Goal: Task Accomplishment & Management: Use online tool/utility

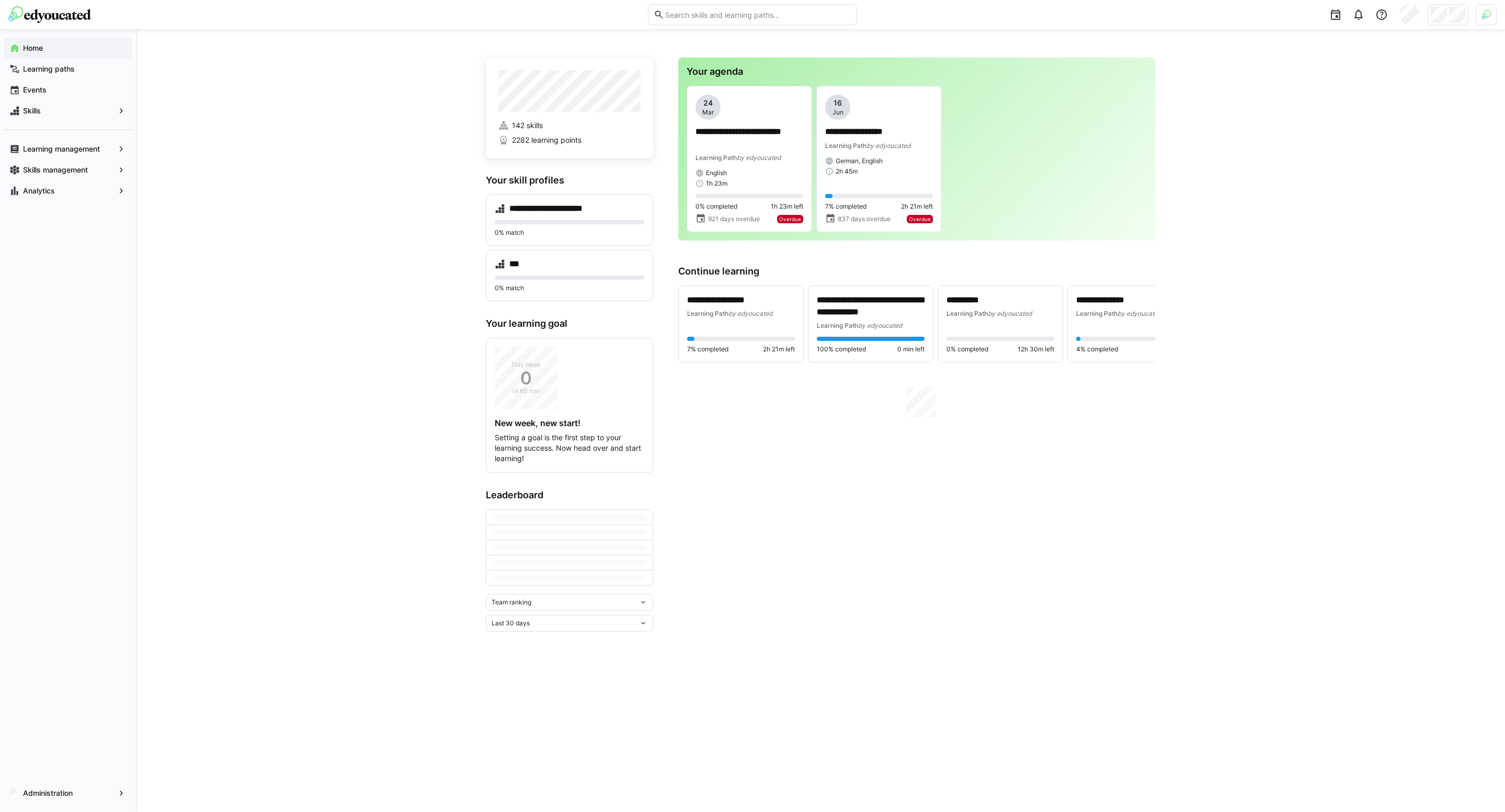
click at [1488, 18] on img at bounding box center [1486, 15] width 9 height 9
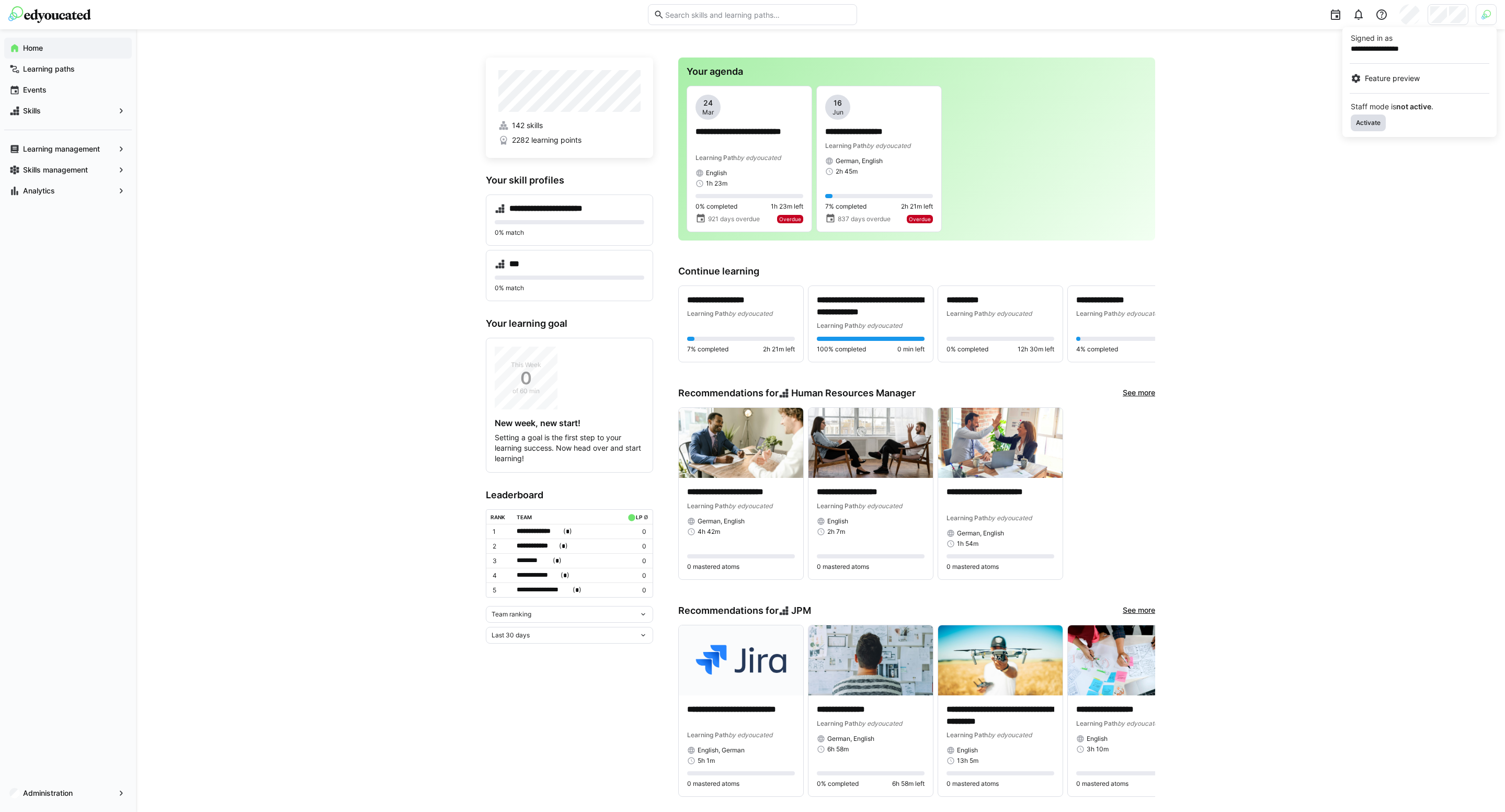
click at [1371, 123] on span "Activate" at bounding box center [1368, 123] width 27 height 8
click at [1442, 13] on div at bounding box center [752, 406] width 1505 height 812
click at [1358, 214] on span "Switch organization" at bounding box center [1370, 218] width 67 height 11
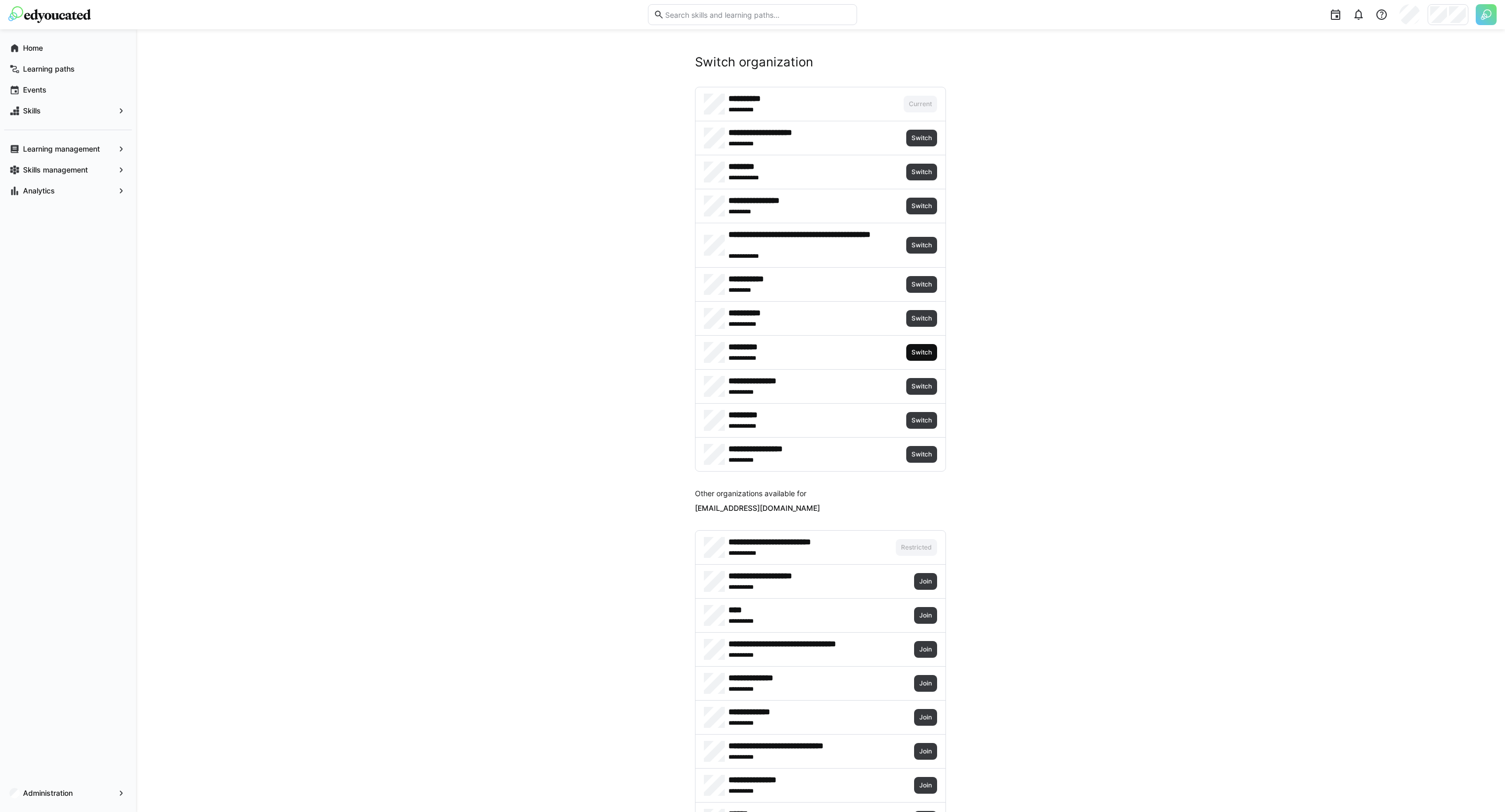
click at [920, 353] on span "Switch" at bounding box center [921, 352] width 22 height 8
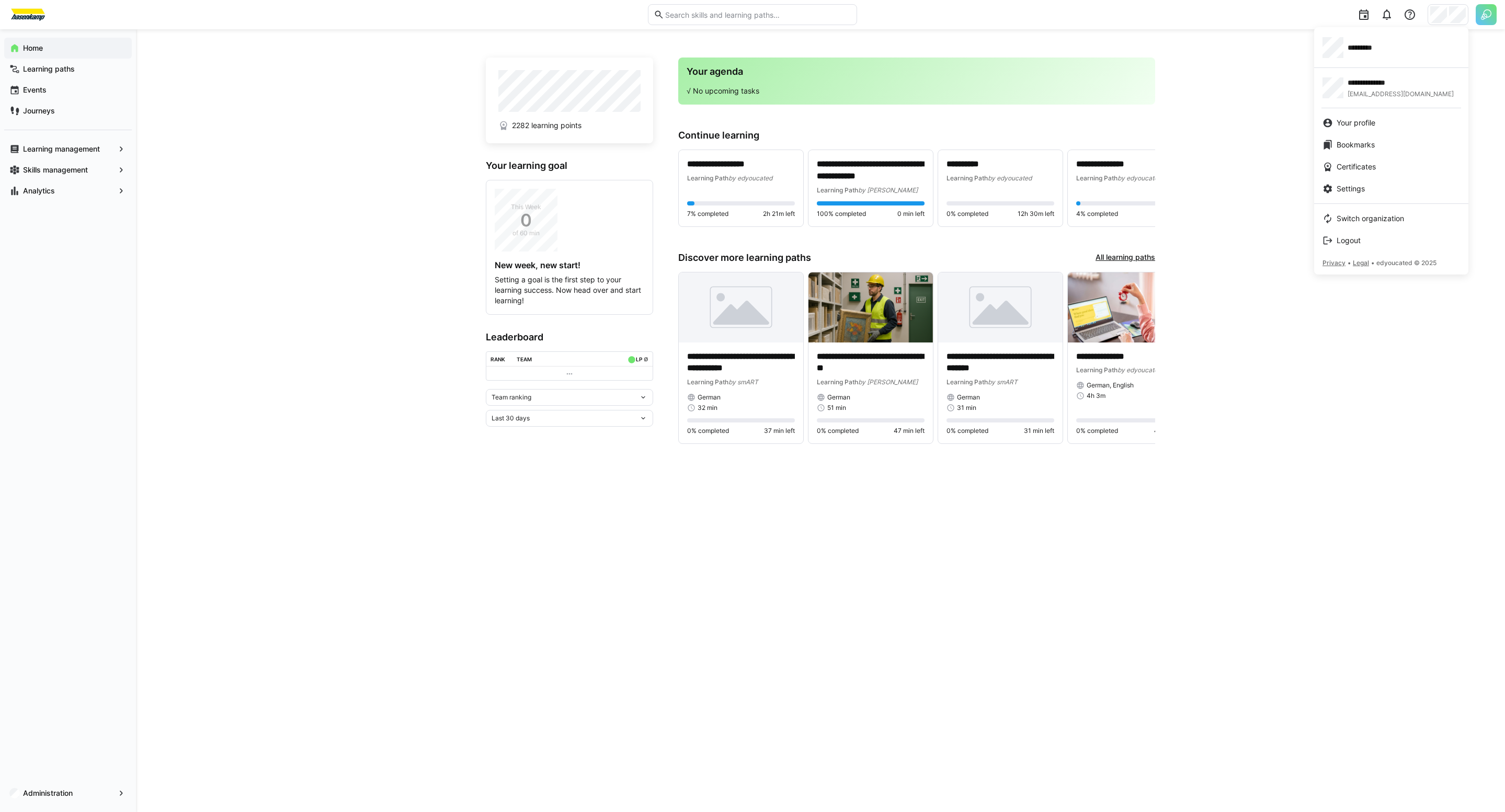
click at [72, 794] on div at bounding box center [752, 406] width 1505 height 812
click at [0, 0] on app-navigation-label "Administration" at bounding box center [0, 0] width 0 height 0
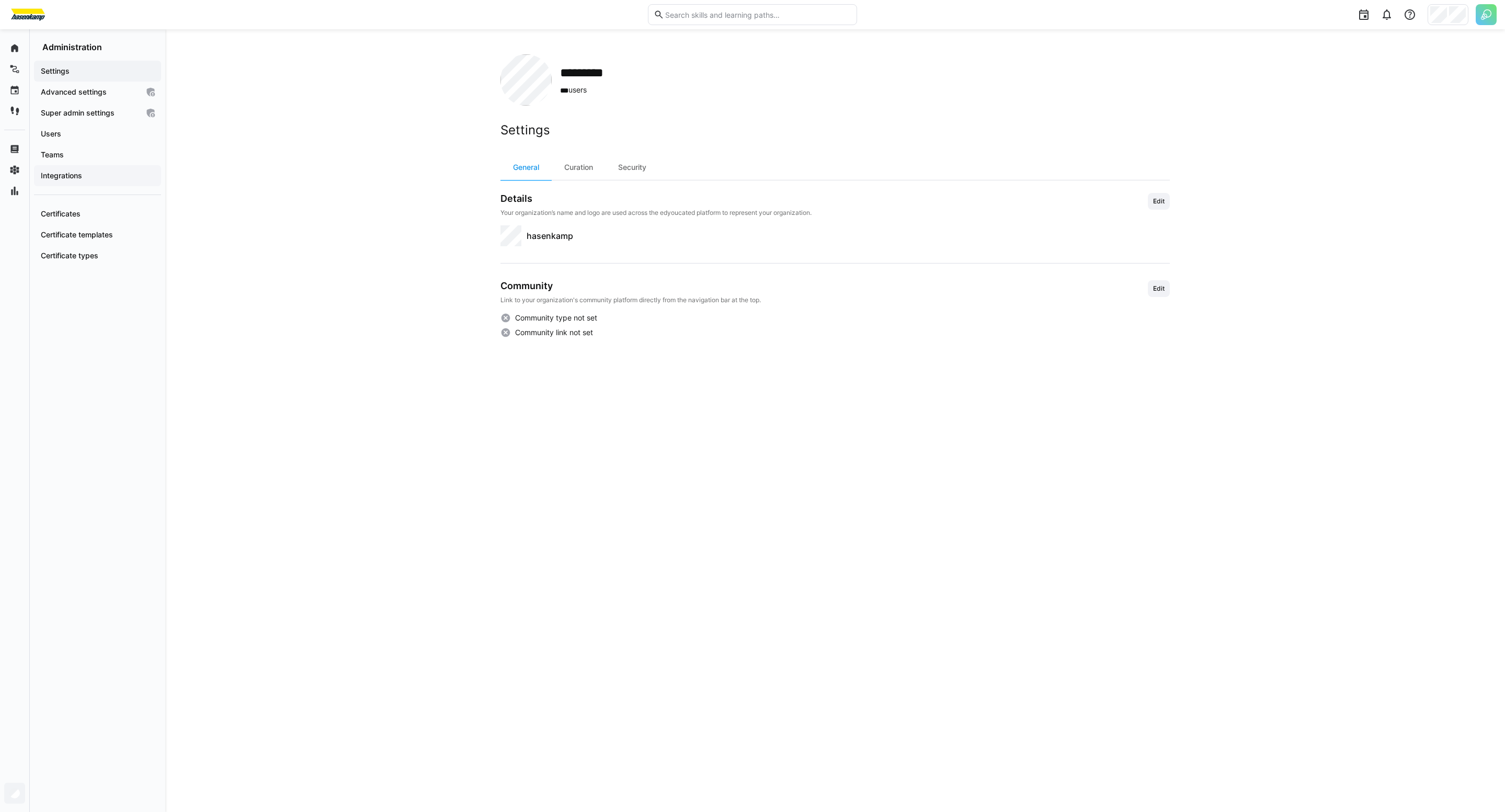
click at [102, 184] on div "Integrations" at bounding box center [98, 176] width 127 height 21
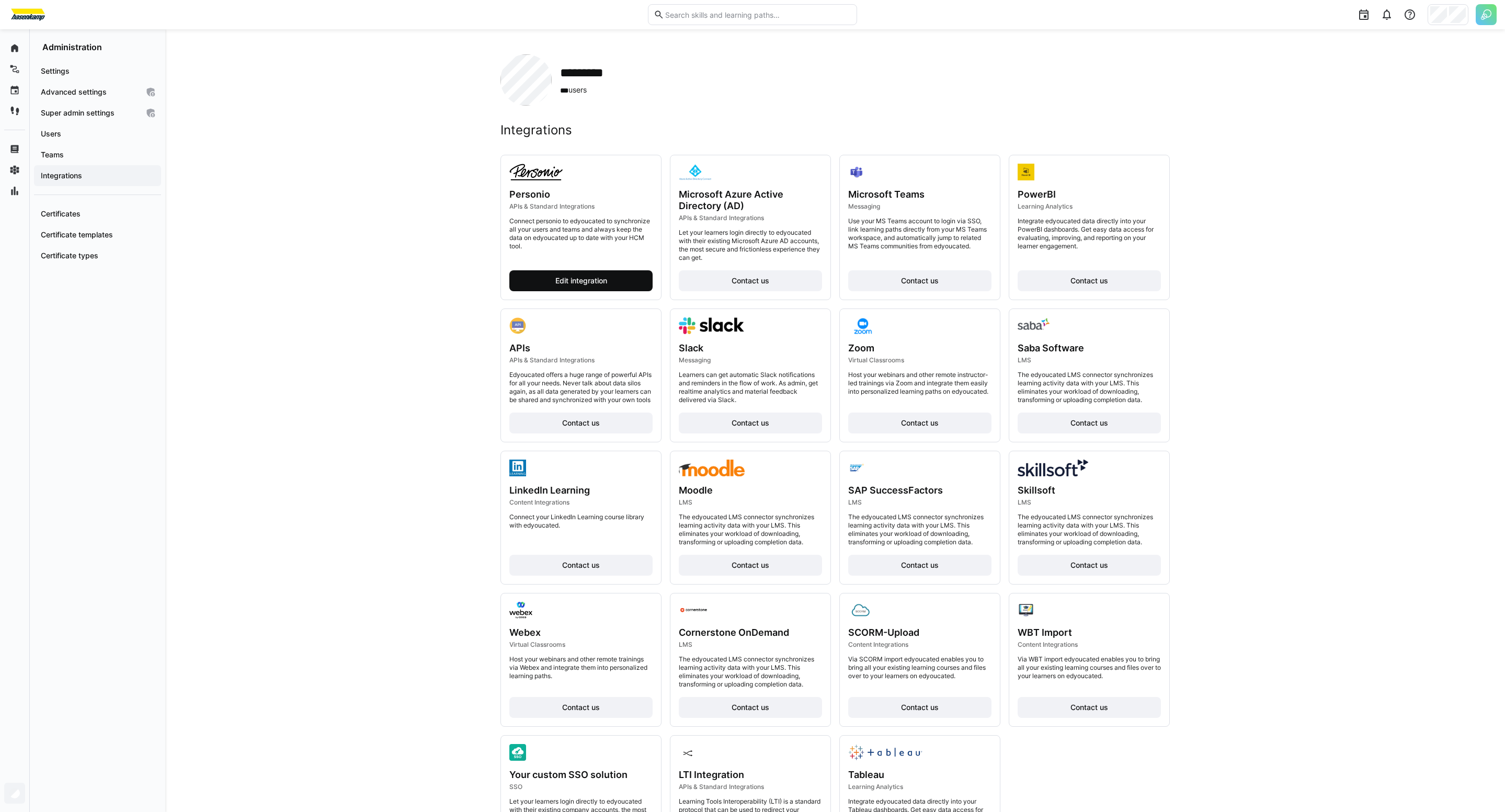
click at [573, 287] on span "Edit integration" at bounding box center [581, 281] width 143 height 21
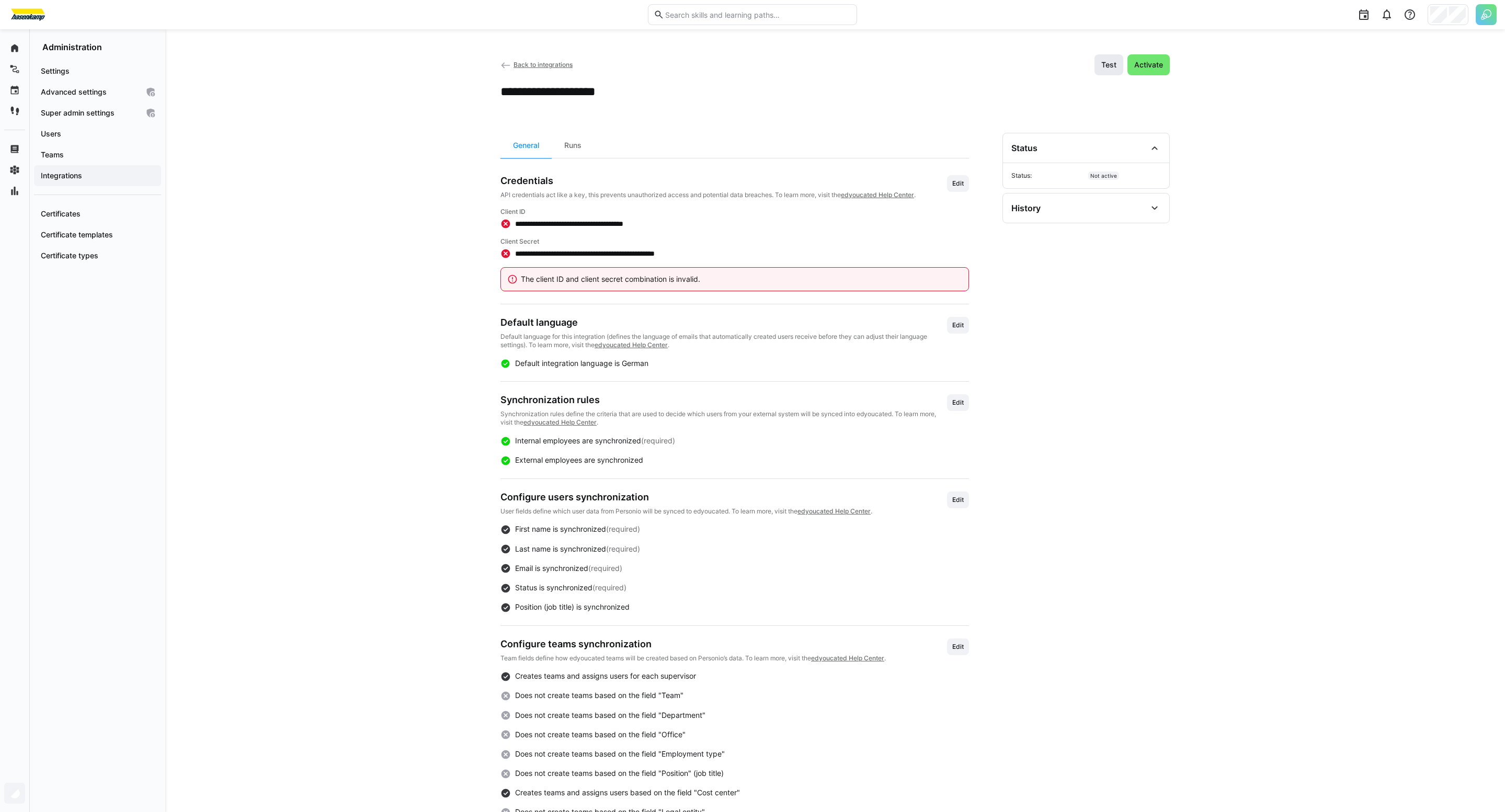
click at [1104, 72] on span "Test" at bounding box center [1108, 65] width 29 height 21
click at [1090, 212] on div "History" at bounding box center [1079, 207] width 135 height 12
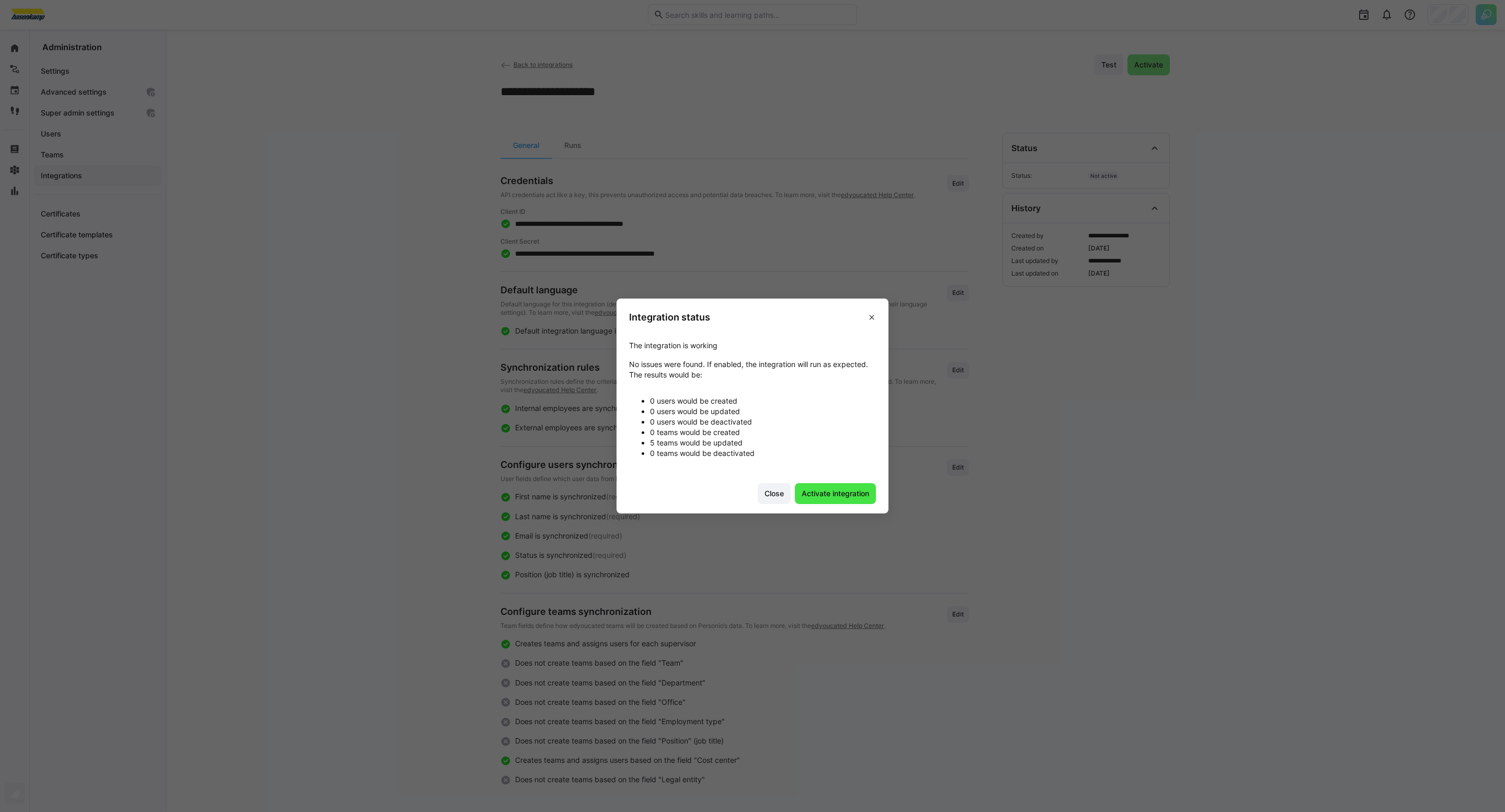
click at [834, 491] on span "Activate integration" at bounding box center [835, 494] width 71 height 11
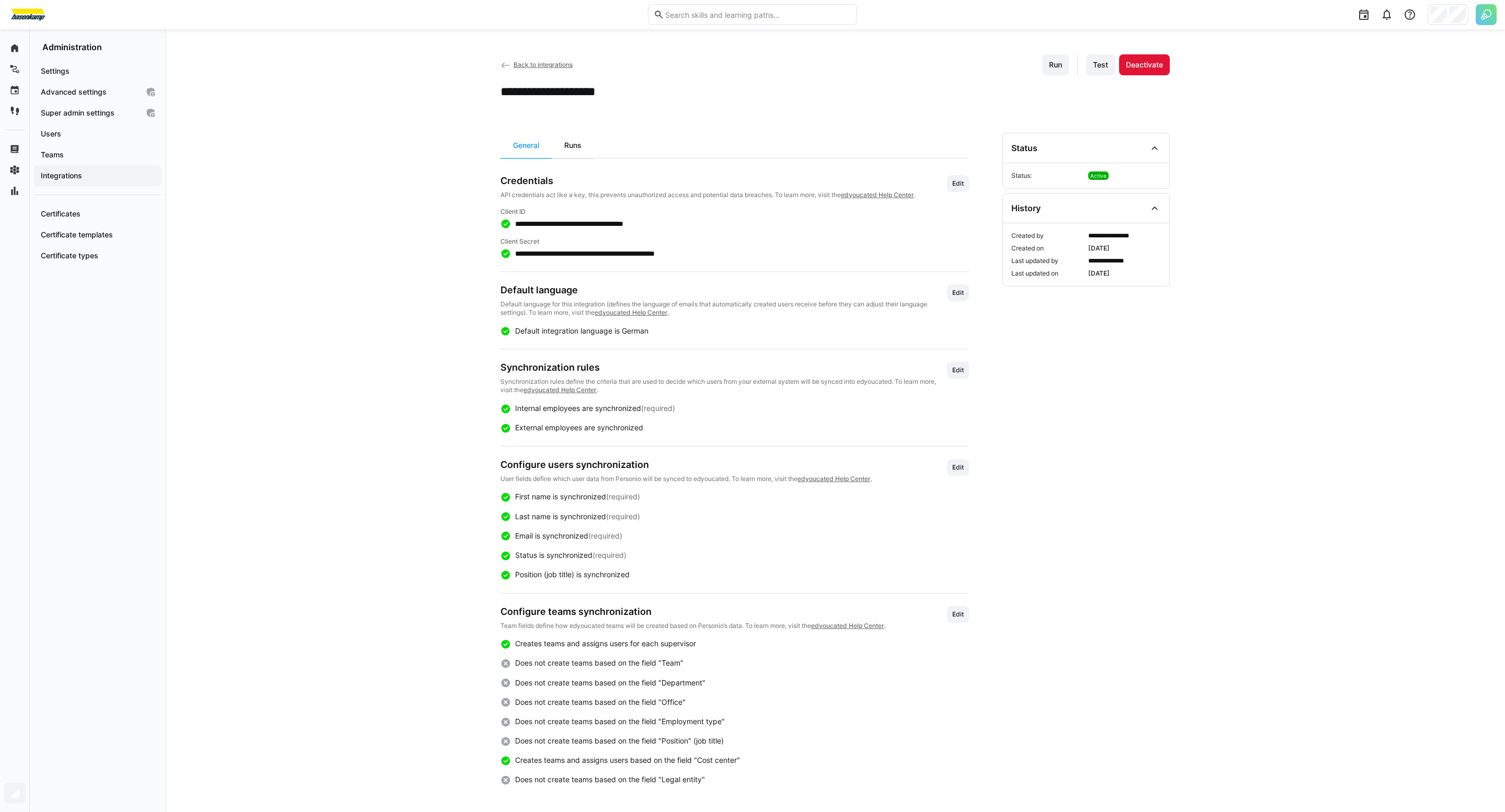
click at [573, 152] on div "Runs" at bounding box center [573, 145] width 43 height 25
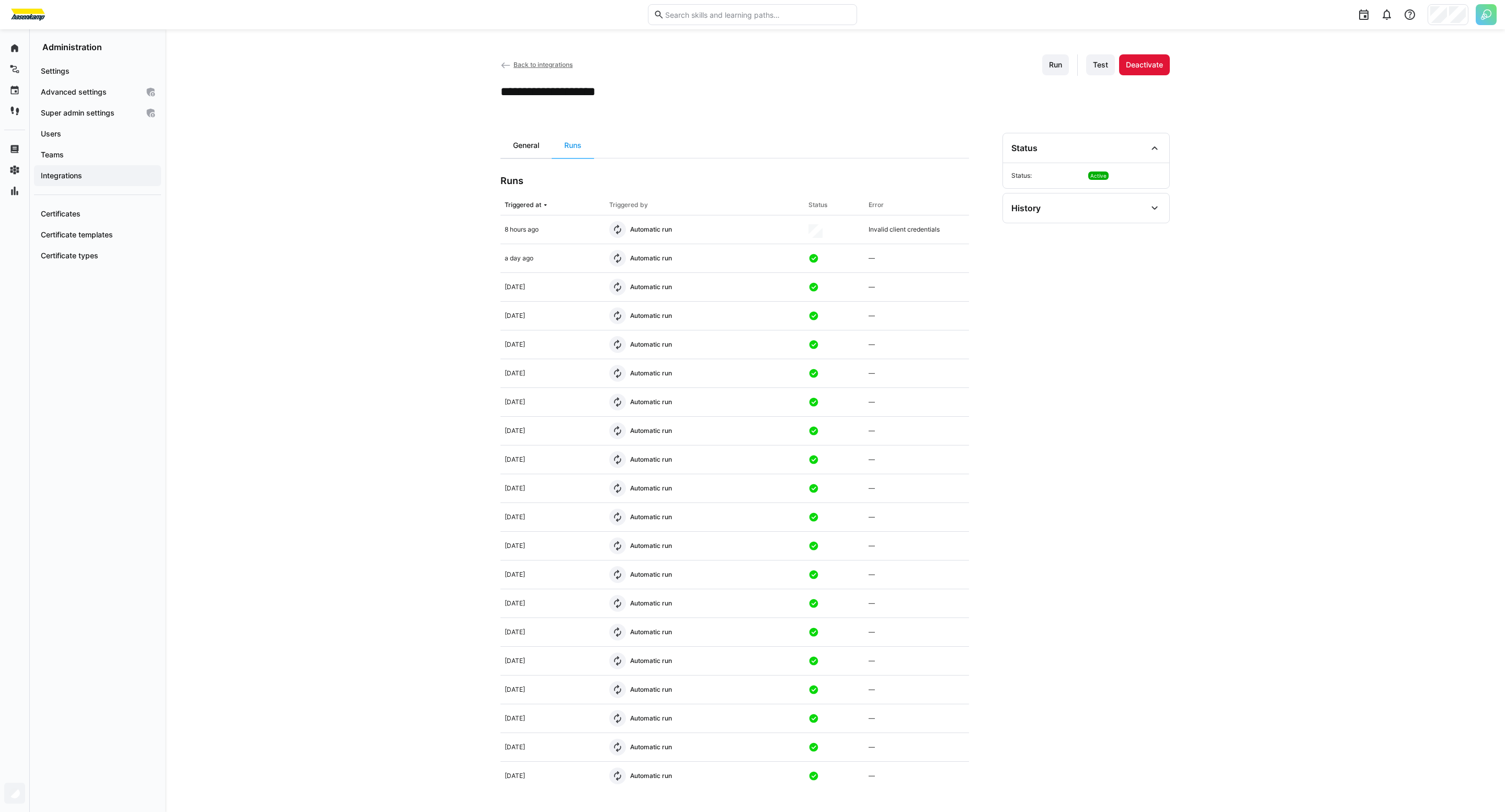
click at [538, 144] on div "General" at bounding box center [526, 145] width 51 height 25
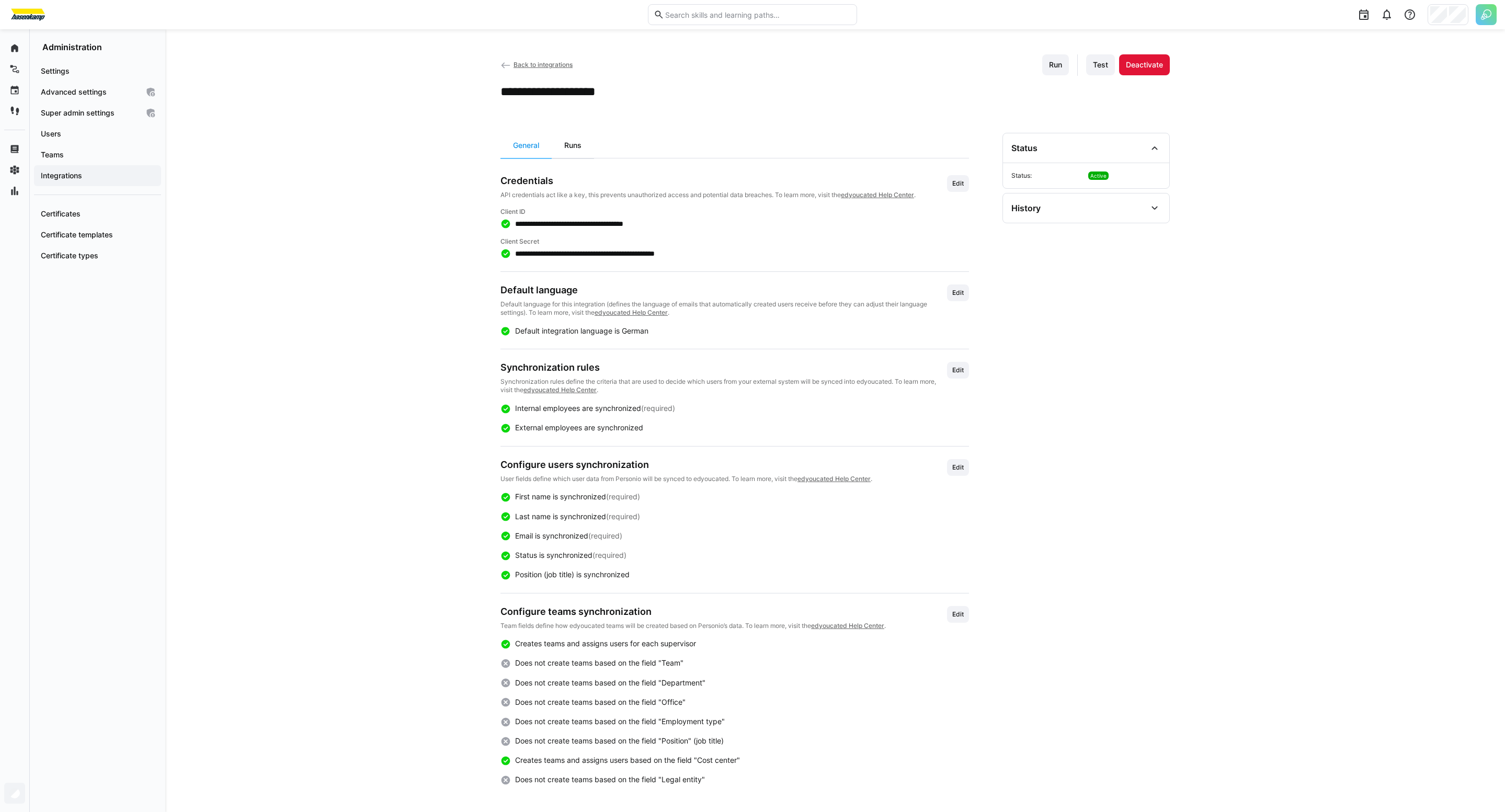
click at [571, 150] on div "Runs" at bounding box center [573, 145] width 43 height 25
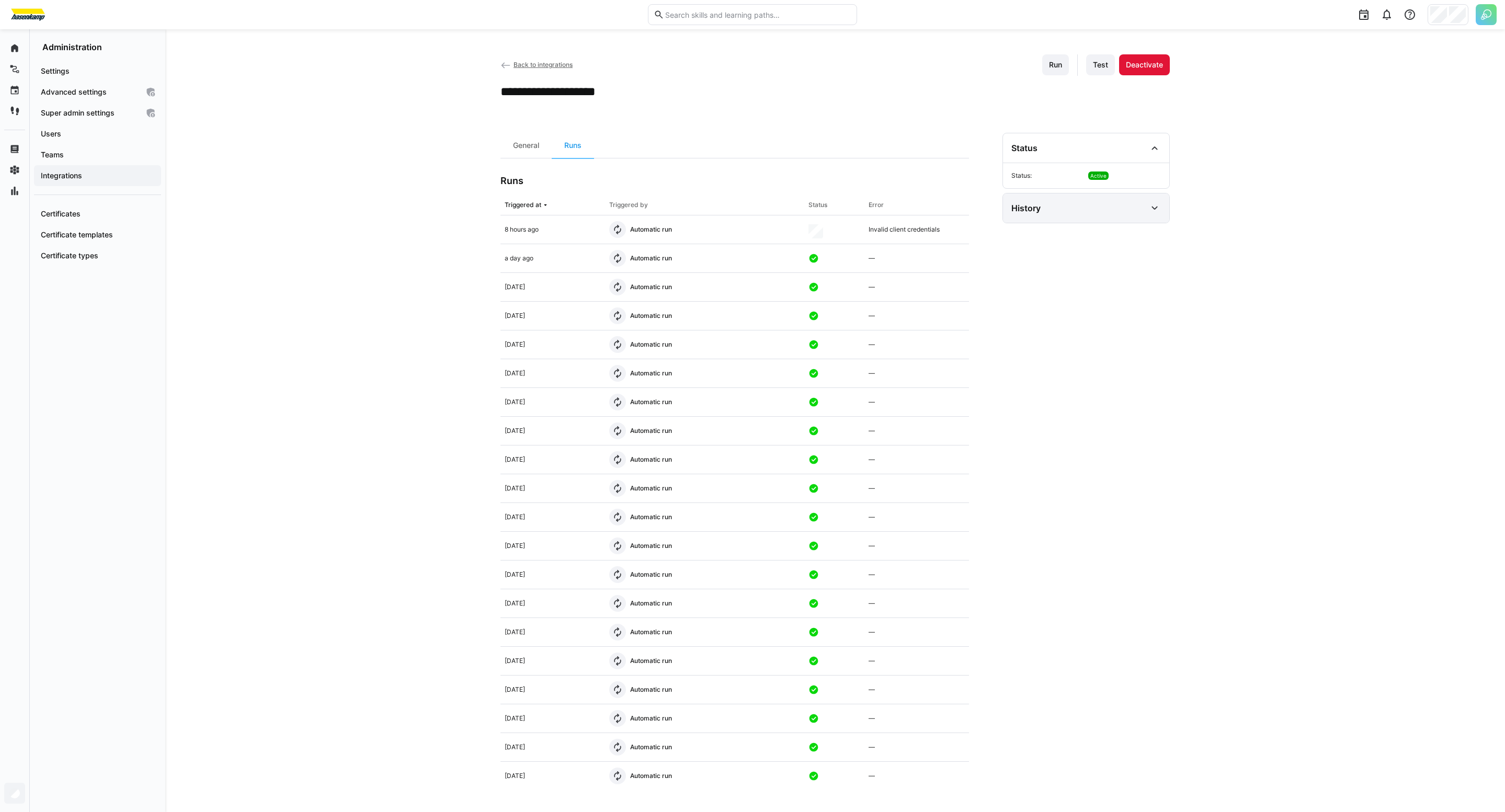
click at [1095, 222] on div "History" at bounding box center [1086, 208] width 167 height 29
click at [1055, 70] on span "Run" at bounding box center [1056, 65] width 16 height 11
